Goal: Check status: Check status

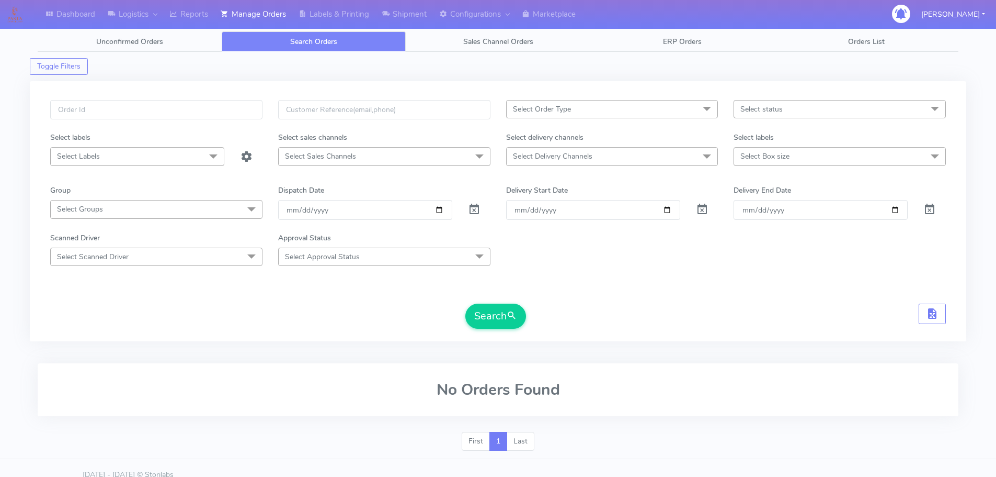
click at [237, 111] on input "text" at bounding box center [156, 109] width 212 height 19
type input "1626741"
click at [471, 209] on span at bounding box center [474, 212] width 13 height 10
click at [491, 319] on button "Search" at bounding box center [496, 315] width 61 height 25
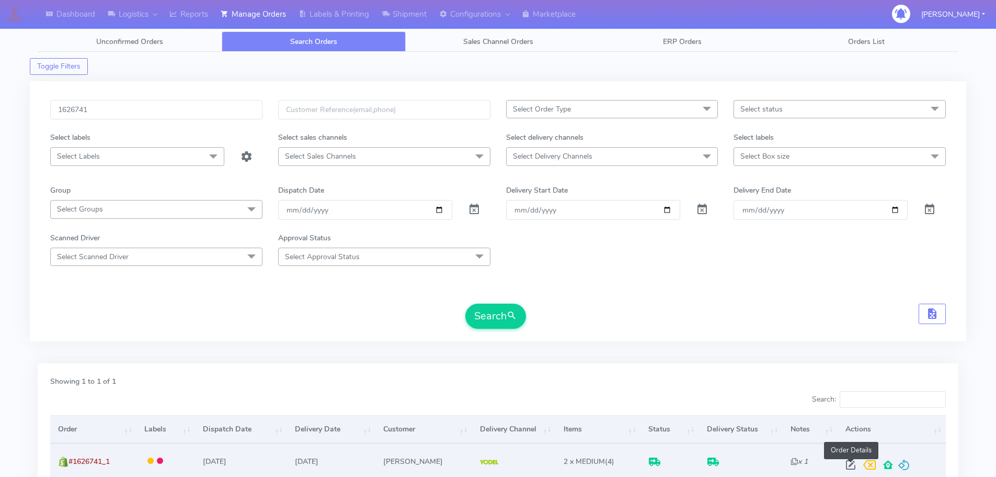
click at [854, 465] on span at bounding box center [851, 467] width 19 height 10
select select "5"
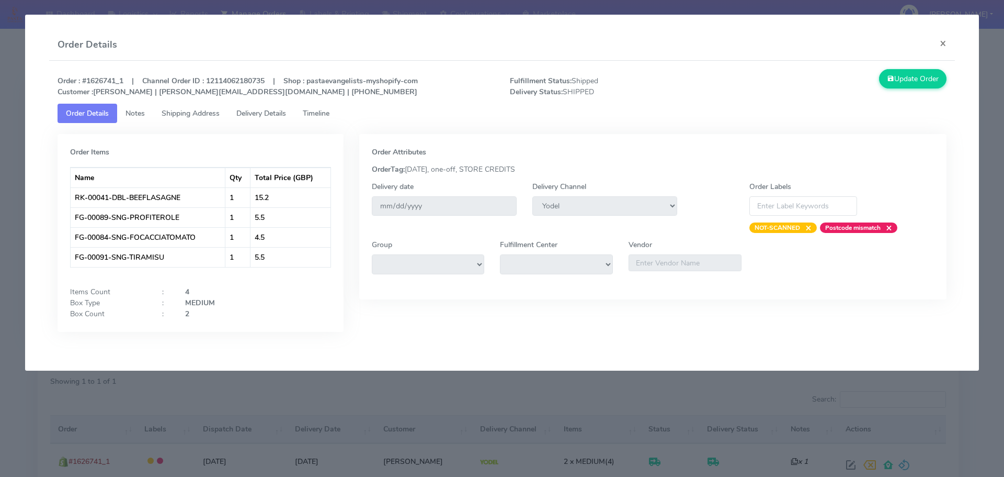
click at [252, 113] on span "Delivery Details" at bounding box center [261, 113] width 50 height 10
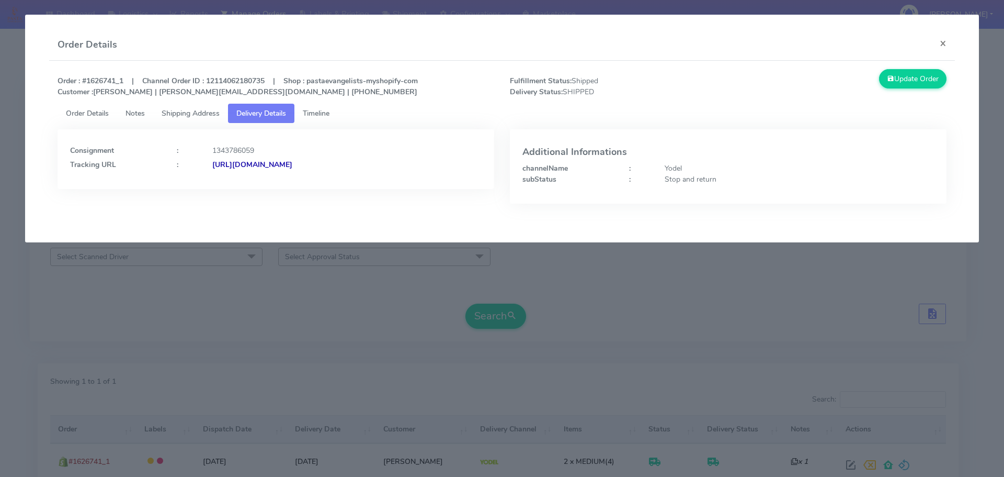
drag, startPoint x: 187, startPoint y: 115, endPoint x: 239, endPoint y: 121, distance: 52.2
click at [188, 114] on span "Shipping Address" at bounding box center [191, 113] width 58 height 10
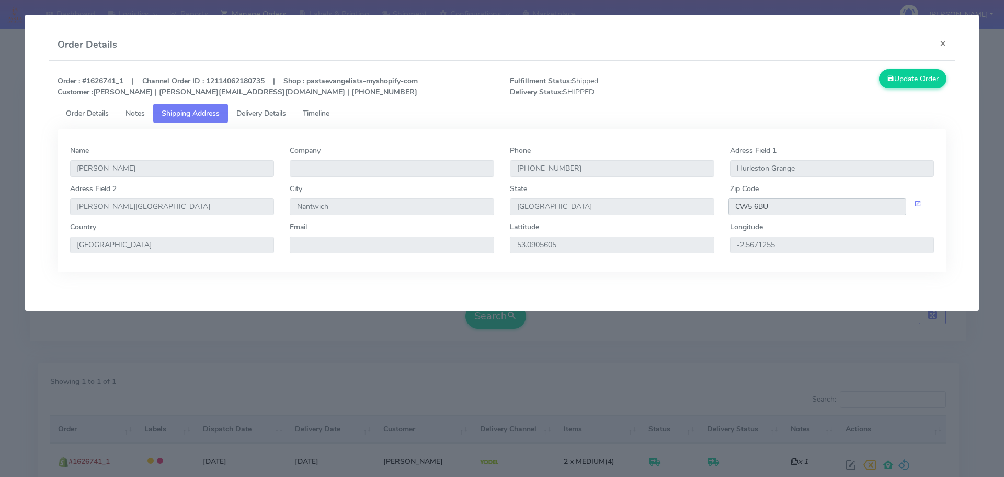
drag, startPoint x: 778, startPoint y: 205, endPoint x: 703, endPoint y: 216, distance: 76.6
click at [703, 216] on div "[GEOGRAPHIC_DATA] [STREET_ADDRESS][PERSON_NAME]" at bounding box center [502, 202] width 880 height 38
click at [281, 115] on span "Delivery Details" at bounding box center [261, 113] width 50 height 10
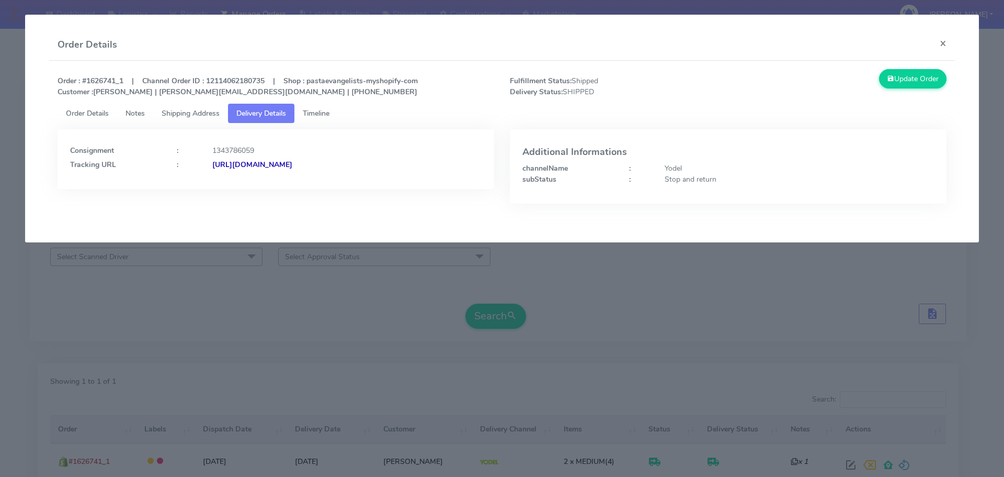
click at [292, 161] on strong "[URL][DOMAIN_NAME]" at bounding box center [252, 165] width 80 height 10
